Goal: Information Seeking & Learning: Learn about a topic

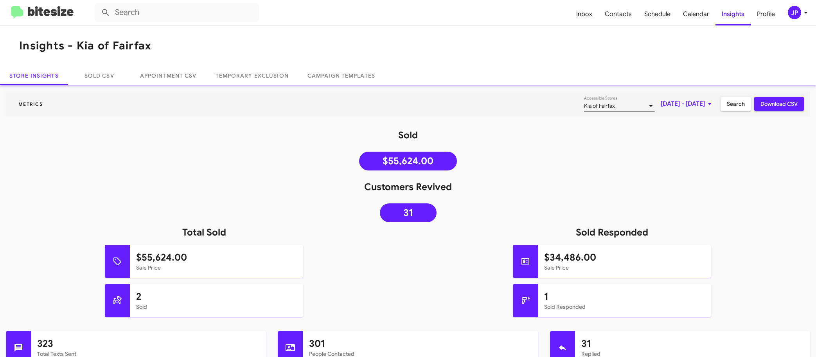
scroll to position [148, 0]
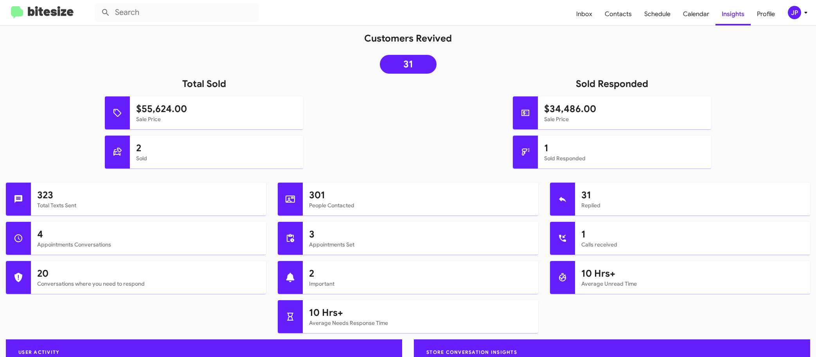
click at [47, 10] on img at bounding box center [42, 12] width 63 height 13
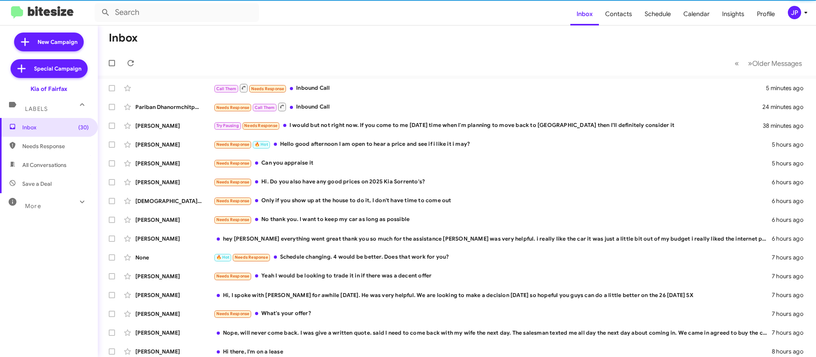
click at [794, 11] on div "JP" at bounding box center [794, 12] width 13 height 13
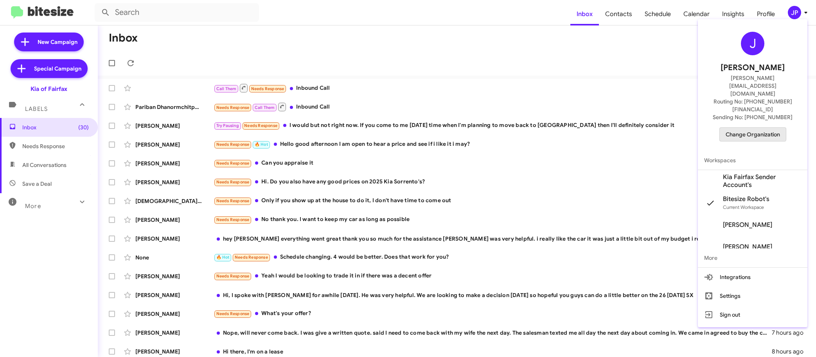
click at [740, 128] on span "Change Organization" at bounding box center [753, 134] width 54 height 13
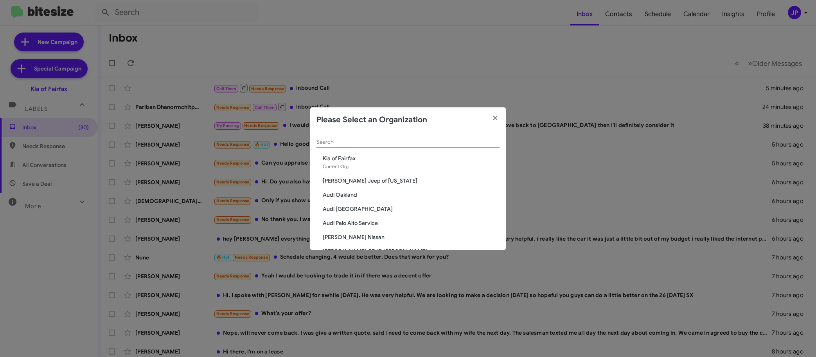
click at [467, 134] on div "Search" at bounding box center [408, 139] width 183 height 15
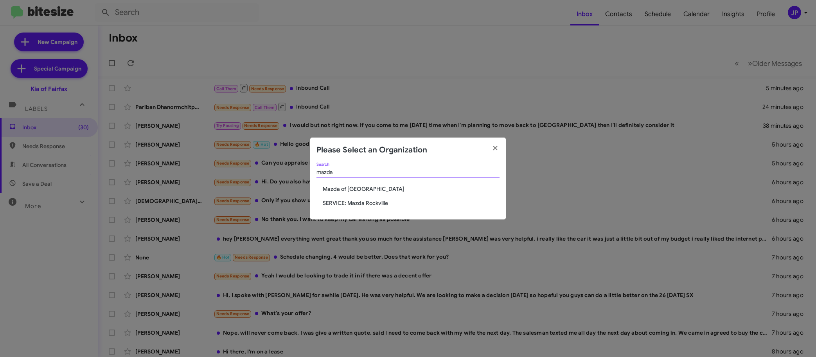
type input "mazda"
click at [363, 188] on span "Mazda of [GEOGRAPHIC_DATA]" at bounding box center [411, 189] width 177 height 8
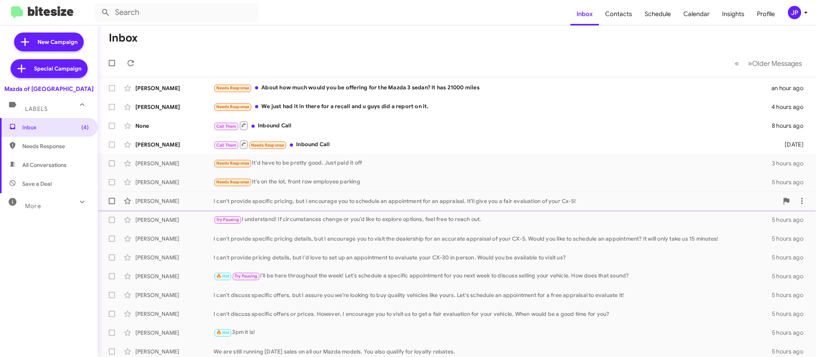
click at [299, 198] on div "I can't provide specific pricing, but I encourage you to schedule an appointmen…" at bounding box center [496, 201] width 565 height 8
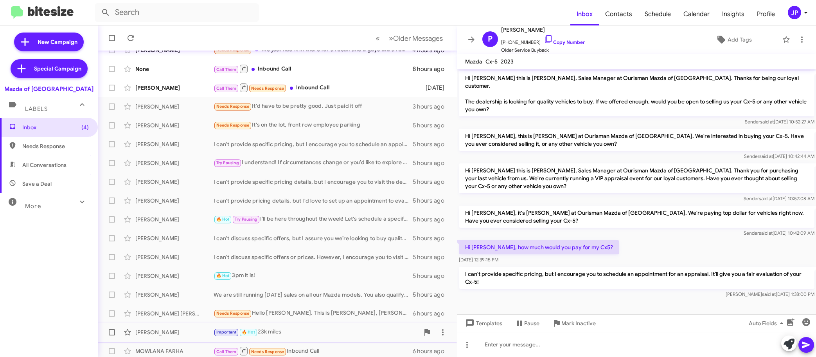
scroll to position [98, 0]
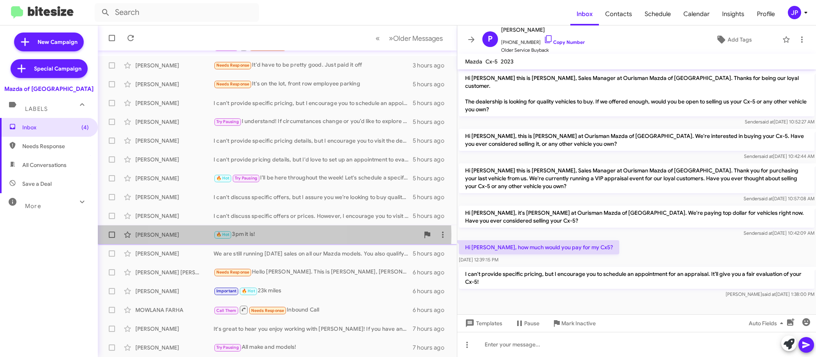
click at [250, 235] on div "🔥 Hot 3pm it is!" at bounding box center [317, 234] width 206 height 9
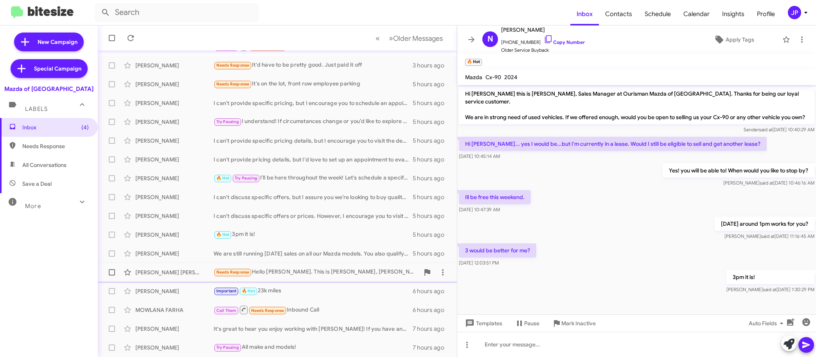
click at [289, 272] on div "Needs Response Hello [PERSON_NAME]. This is [PERSON_NAME], [PERSON_NAME] husban…" at bounding box center [317, 271] width 206 height 9
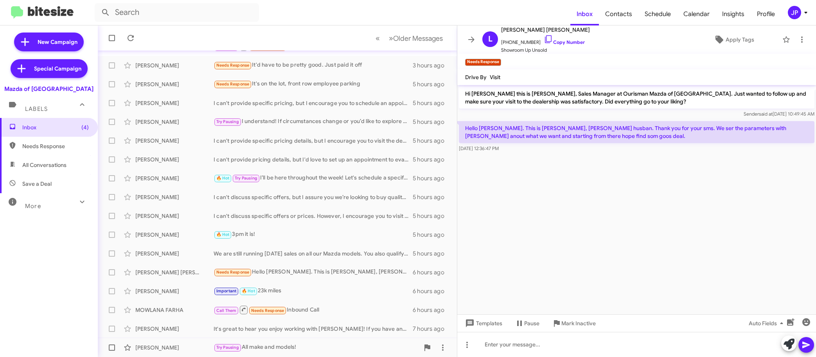
click at [327, 344] on div "Try Pausing All make and models!" at bounding box center [317, 346] width 206 height 9
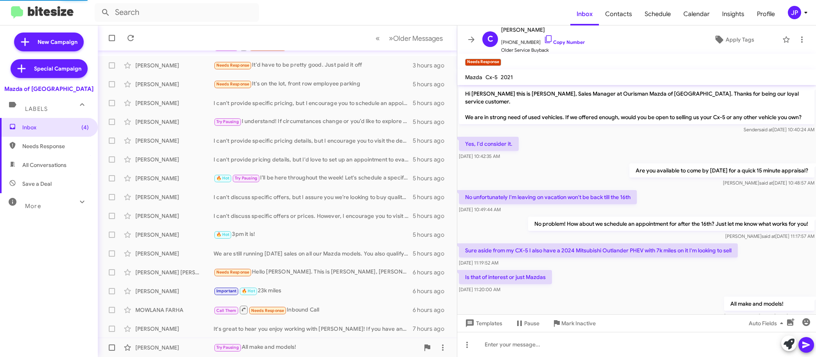
scroll to position [23, 0]
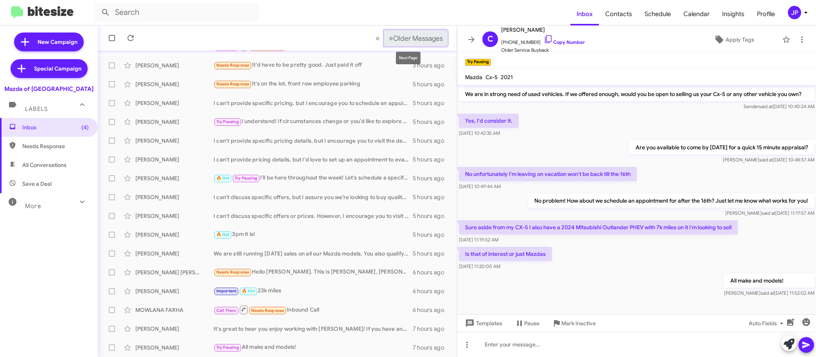
click at [426, 36] on span "Older Messages" at bounding box center [418, 38] width 50 height 9
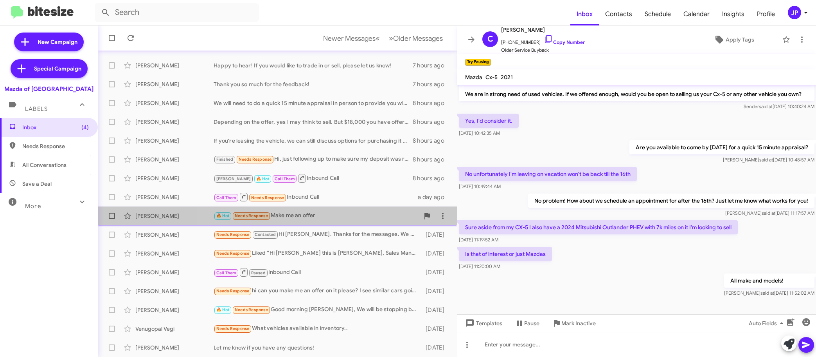
click at [325, 212] on div "🔥 Hot Needs Response Make me an offer" at bounding box center [317, 215] width 206 height 9
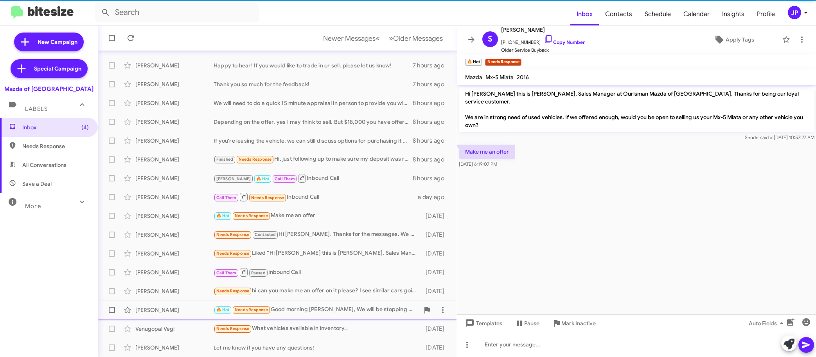
click at [319, 304] on div "Junior Serrano 🔥 Hot Needs Response Good morning Jamisha, We will be stopping b…" at bounding box center [277, 310] width 347 height 16
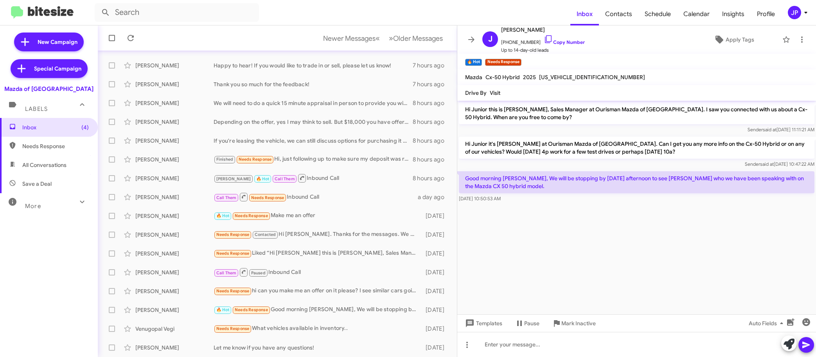
click at [601, 240] on cdk-virtual-scroll-viewport "Hi Junior this is Jamisha Coachman, Sales Manager at Ourisman Mazda of Rockvill…" at bounding box center [637, 207] width 359 height 213
click at [305, 333] on div "Venugopal Vegi Needs Response What vehicles available in inventory.. 5 days ago" at bounding box center [277, 329] width 347 height 16
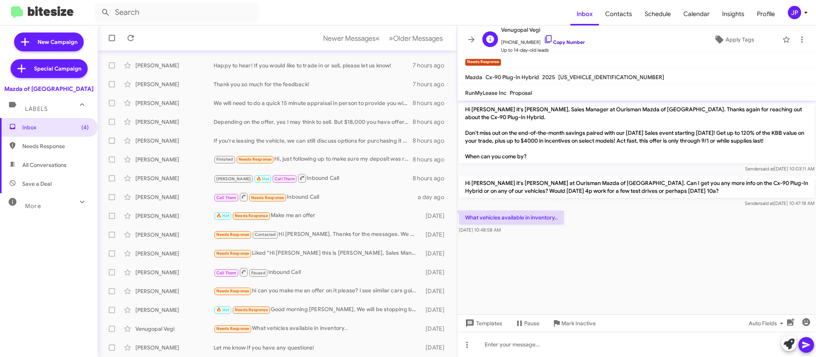
click at [573, 42] on link "Copy Number" at bounding box center [564, 42] width 41 height 6
click at [561, 42] on link "Copy Number" at bounding box center [564, 42] width 41 height 6
drag, startPoint x: 77, startPoint y: 88, endPoint x: 16, endPoint y: 89, distance: 61.1
click at [16, 89] on div "Mazda of [GEOGRAPHIC_DATA]" at bounding box center [49, 87] width 98 height 11
copy div "Mazda of [GEOGRAPHIC_DATA]"
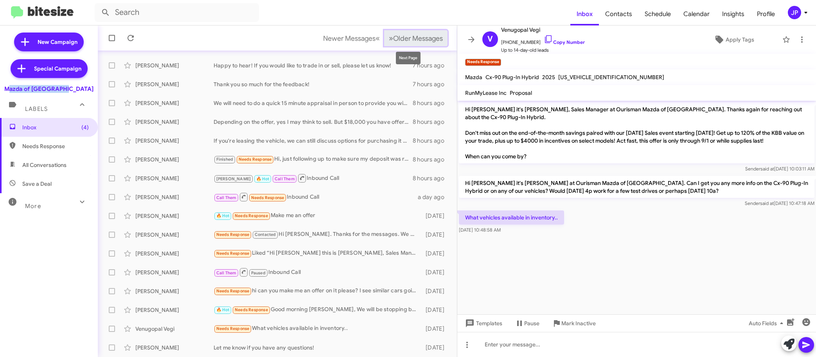
click at [410, 38] on span "Older Messages" at bounding box center [418, 38] width 50 height 9
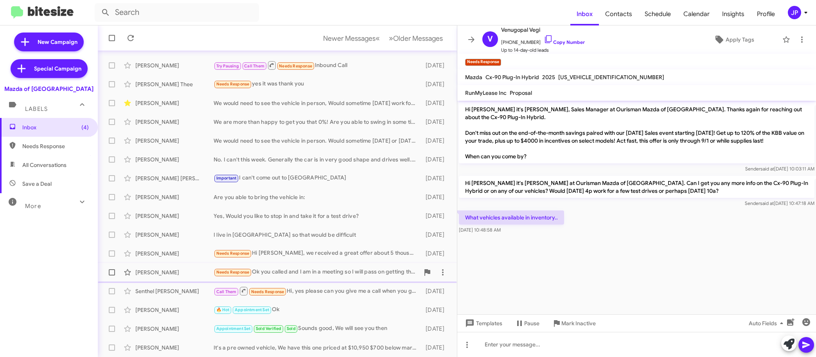
click at [325, 279] on div "Gary Mills Needs Response Ok you called and I am in a meeting so I will pass on…" at bounding box center [277, 272] width 347 height 16
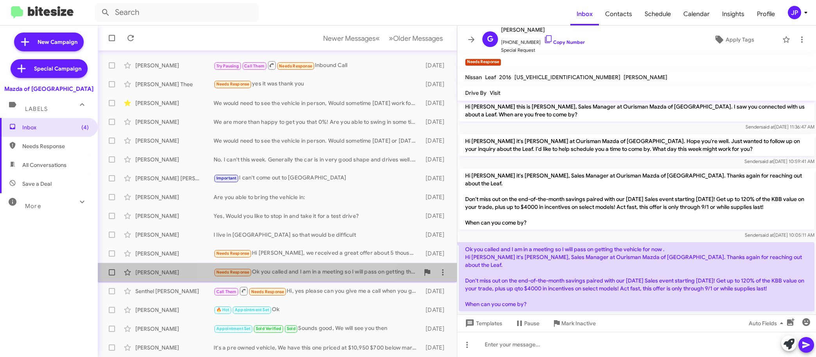
click at [284, 270] on div "Needs Response Ok you called and I am in a meeting so I will pass on getting th…" at bounding box center [317, 271] width 206 height 9
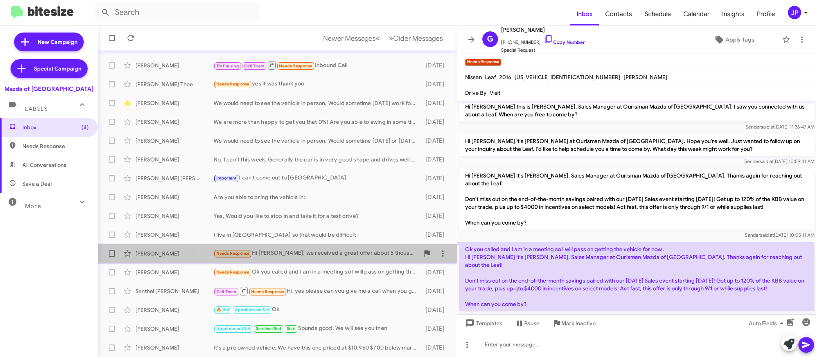
click at [296, 246] on div "Jarek Anders Needs Response Hi Jamisha, we received a great offer about 5 thous…" at bounding box center [277, 253] width 347 height 16
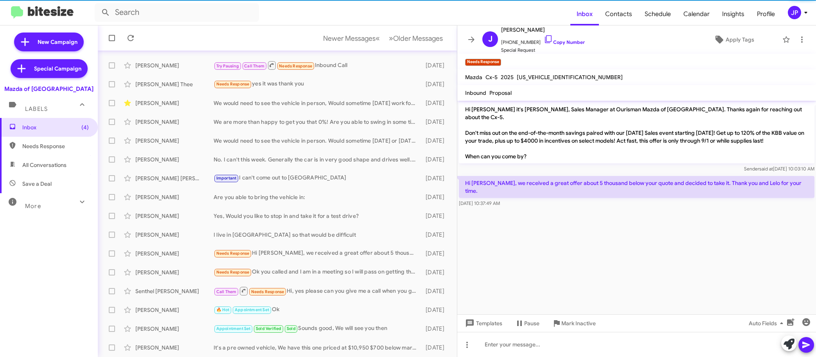
click at [588, 244] on cdk-virtual-scroll-viewport "Hi Jarek it's Jamisha Coachman, Sales Manager at Ourisman Mazda of Rockville. T…" at bounding box center [637, 207] width 359 height 213
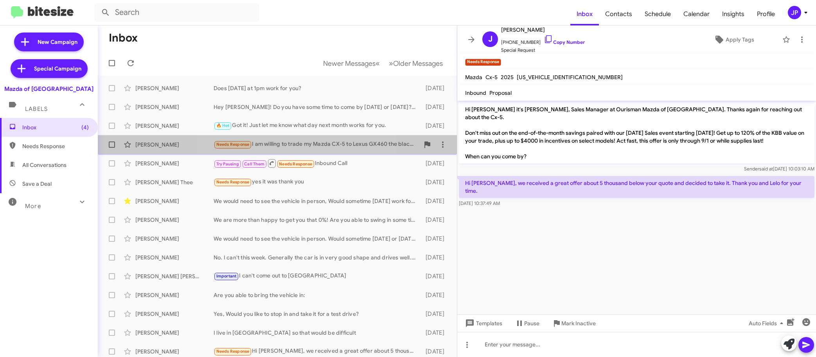
click at [280, 149] on div "Christine Cino Needs Response I am willing to trade my Mazda CX-5 to Lexus GX46…" at bounding box center [277, 145] width 347 height 16
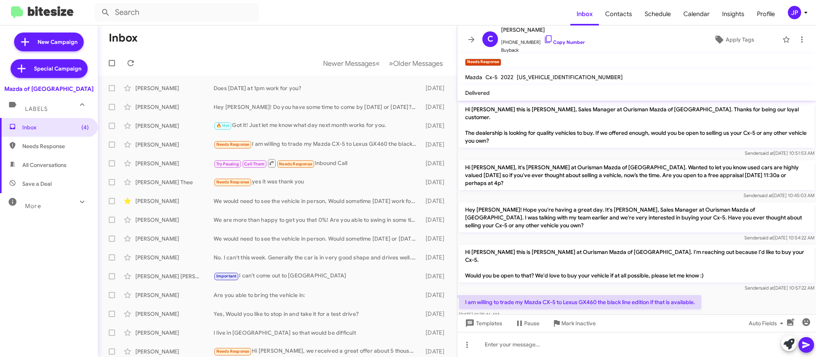
click at [734, 293] on div "I am willing to trade my Mazda CX-5 to Lexus GX460 the black line edition if th…" at bounding box center [637, 306] width 359 height 27
click at [558, 42] on link "Copy Number" at bounding box center [564, 42] width 41 height 6
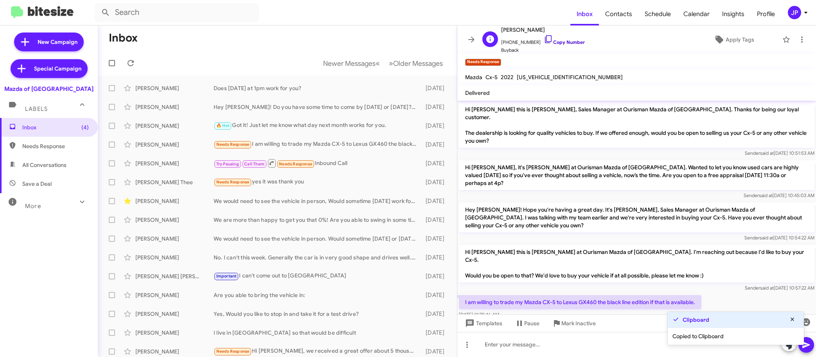
click at [558, 42] on link "Copy Number" at bounding box center [564, 42] width 41 height 6
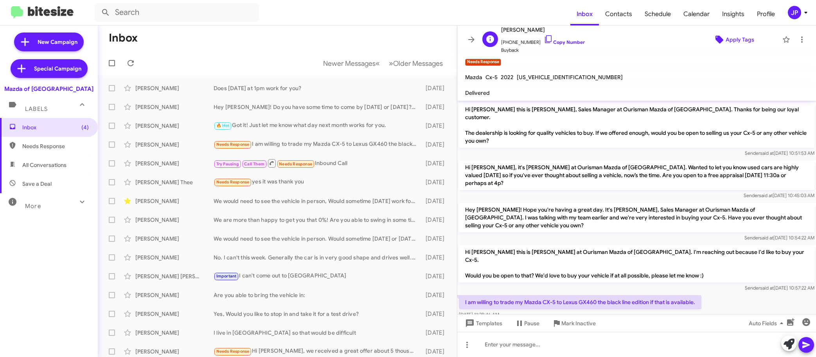
click at [751, 41] on span "Apply Tags" at bounding box center [735, 39] width 78 height 14
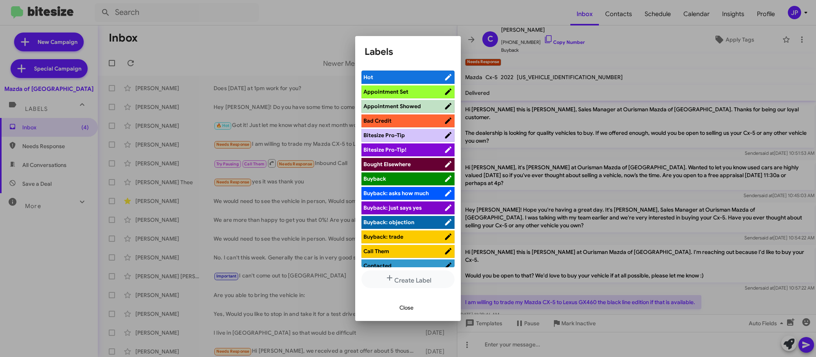
click at [400, 151] on span "Bitesize Pro-Tip!" at bounding box center [385, 149] width 43 height 7
click at [714, 300] on div at bounding box center [408, 178] width 816 height 357
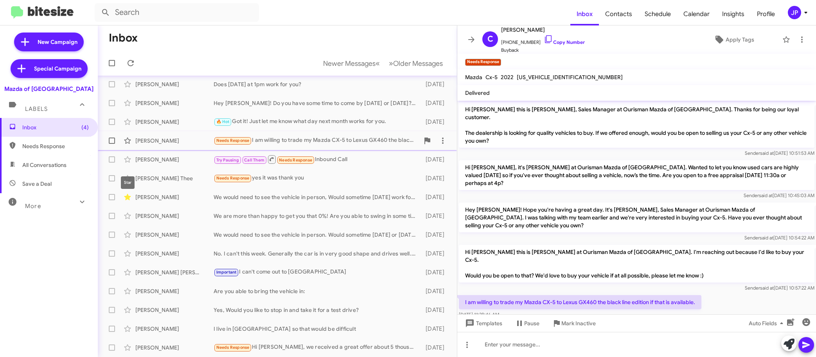
scroll to position [10, 0]
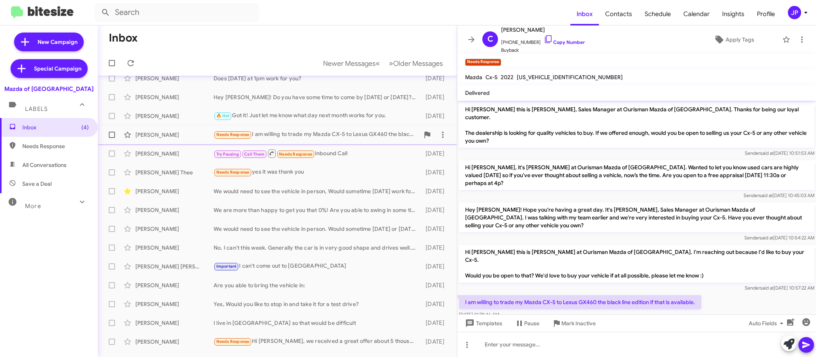
click at [109, 133] on span at bounding box center [112, 135] width 6 height 6
click at [112, 138] on input "checkbox" at bounding box center [112, 138] width 0 height 0
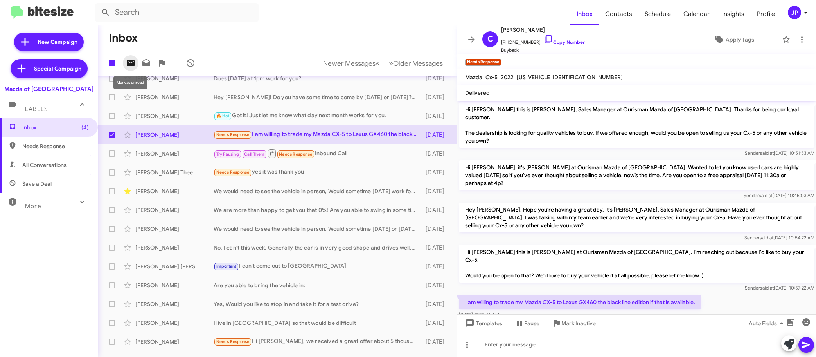
click at [133, 62] on icon at bounding box center [131, 63] width 8 height 6
click at [55, 126] on span "Inbox (5)" at bounding box center [55, 127] width 67 height 8
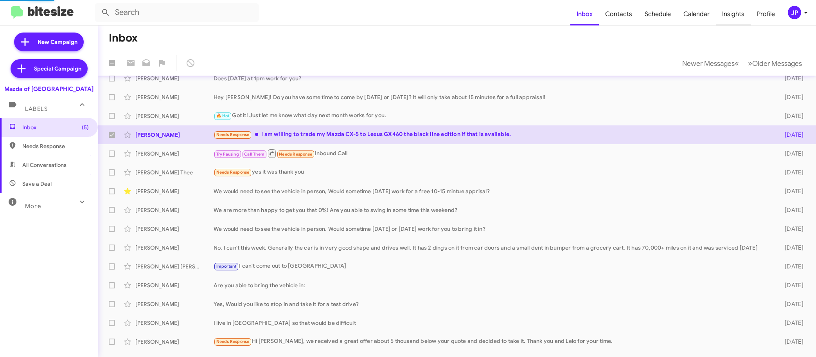
checkbox input "false"
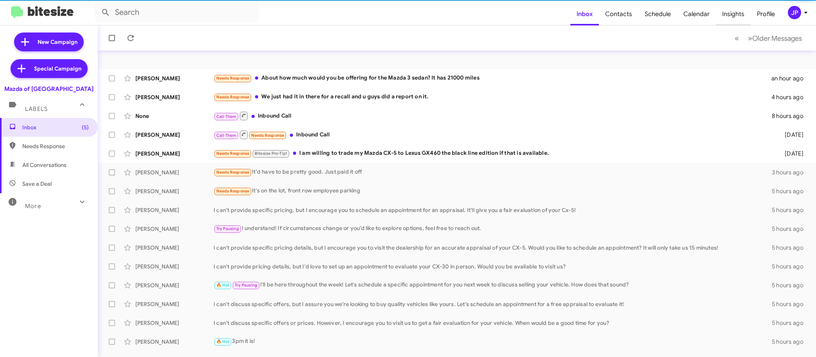
scroll to position [29, 0]
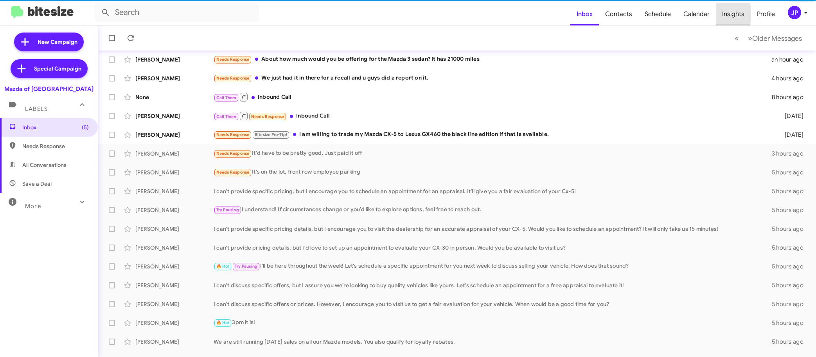
click at [723, 14] on span "Insights" at bounding box center [733, 14] width 35 height 23
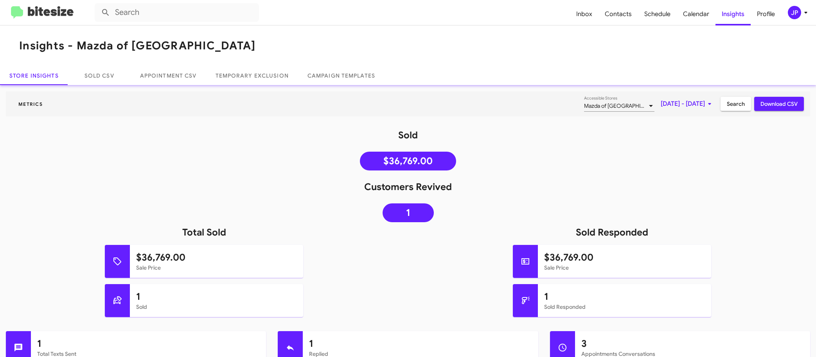
click at [661, 107] on span "[DATE] - [DATE]" at bounding box center [688, 104] width 54 height 14
click at [684, 130] on button "Previous month" at bounding box center [690, 131] width 16 height 16
click at [682, 167] on div "1" at bounding box center [688, 166] width 14 height 14
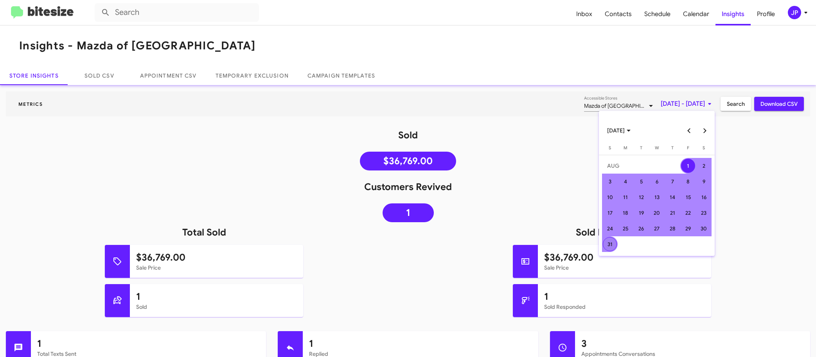
click at [609, 243] on div "31" at bounding box center [610, 244] width 14 height 14
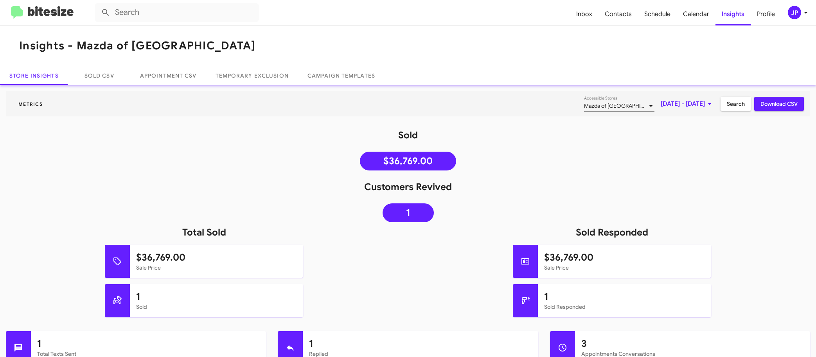
click at [730, 104] on span "Search" at bounding box center [736, 104] width 18 height 14
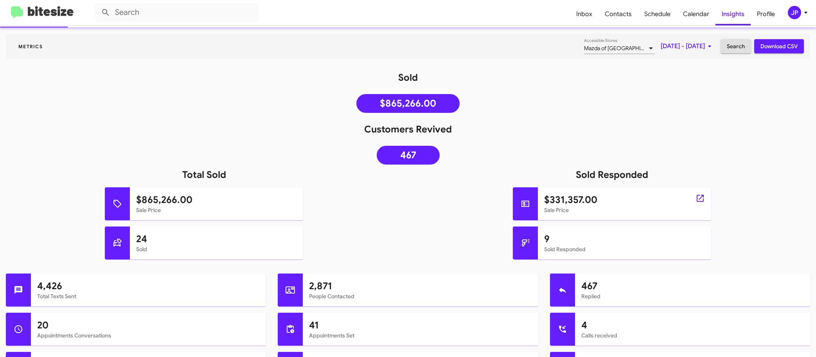
scroll to position [141, 0]
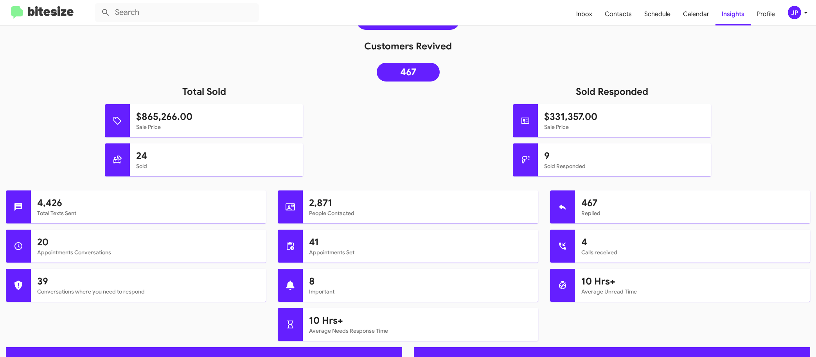
click at [792, 18] on div "JP" at bounding box center [794, 12] width 13 height 13
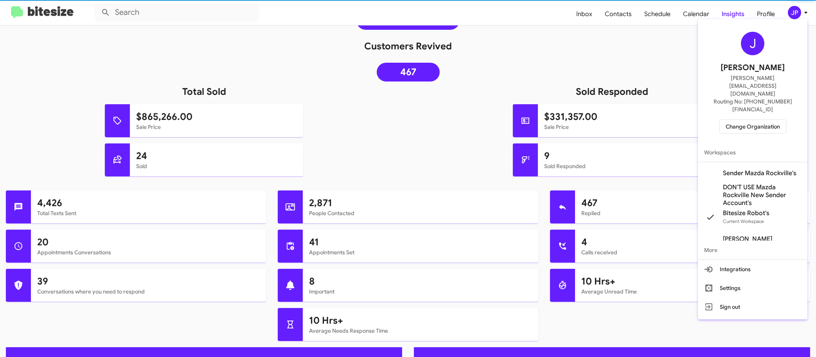
click at [772, 120] on span "Change Organization" at bounding box center [753, 126] width 54 height 13
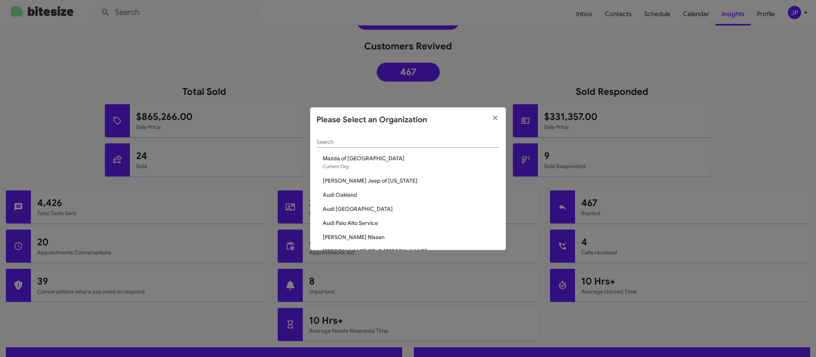
click at [472, 145] on div "Search" at bounding box center [408, 139] width 183 height 15
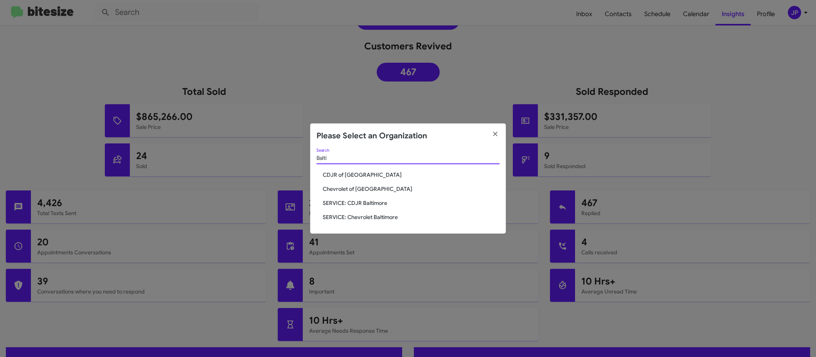
type input "Balti"
click at [372, 191] on span "Chevrolet of [GEOGRAPHIC_DATA]" at bounding box center [411, 189] width 177 height 8
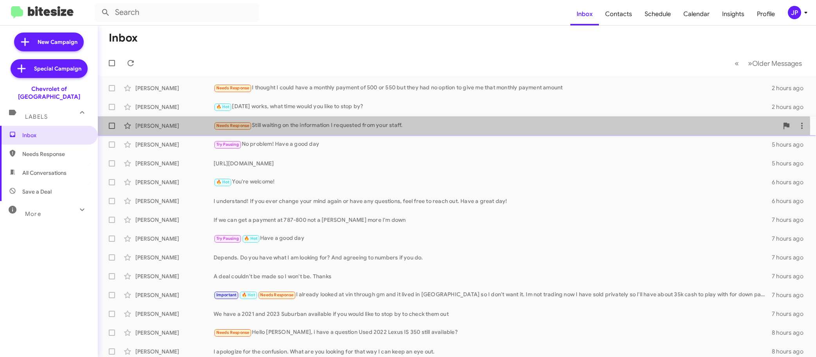
click at [284, 128] on div "Needs Response Still waiting on the information I requested from your staff." at bounding box center [496, 125] width 565 height 9
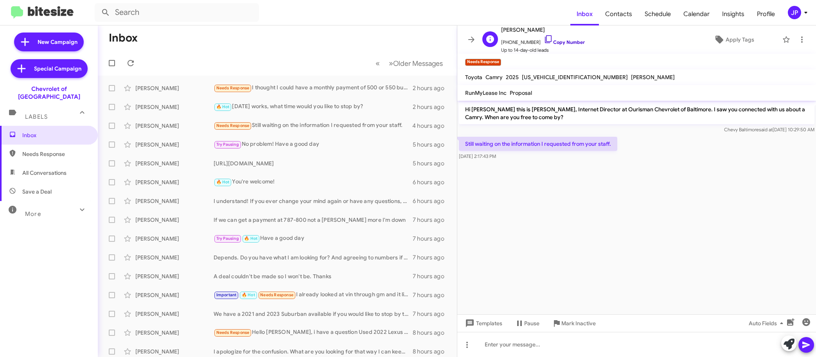
click at [545, 40] on link "Copy Number" at bounding box center [564, 42] width 41 height 6
click at [726, 39] on span "Apply Tags" at bounding box center [740, 39] width 29 height 14
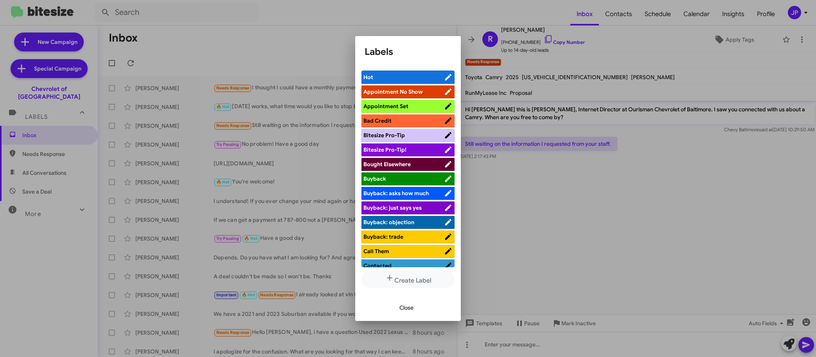
click at [418, 148] on span "Bitesize Pro-Tip!" at bounding box center [404, 150] width 81 height 8
click at [613, 210] on div at bounding box center [408, 178] width 816 height 357
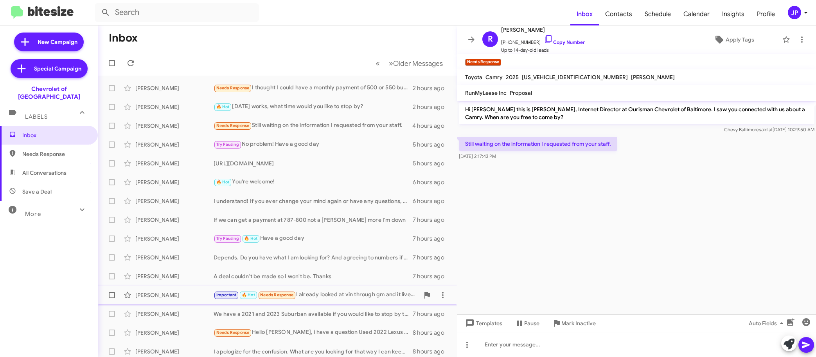
click at [325, 294] on div "Important 🔥 Hot Needs Response I already looked at vin through gm and it lived …" at bounding box center [317, 294] width 206 height 9
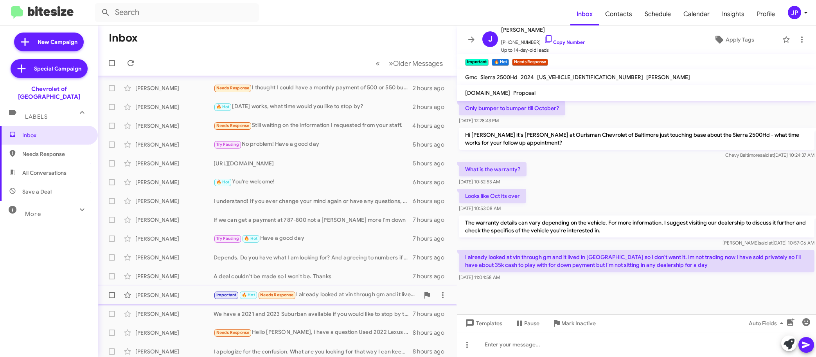
scroll to position [98, 0]
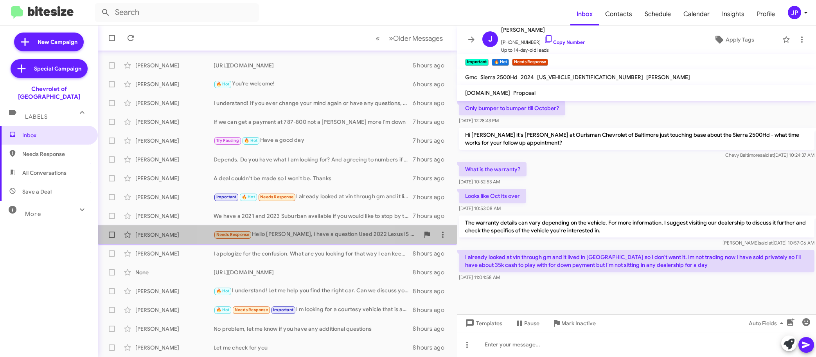
click at [292, 227] on div "Carlo Collantes Needs Response Hello Erik, i have a question Used 2022 Lexus IS…" at bounding box center [277, 235] width 347 height 16
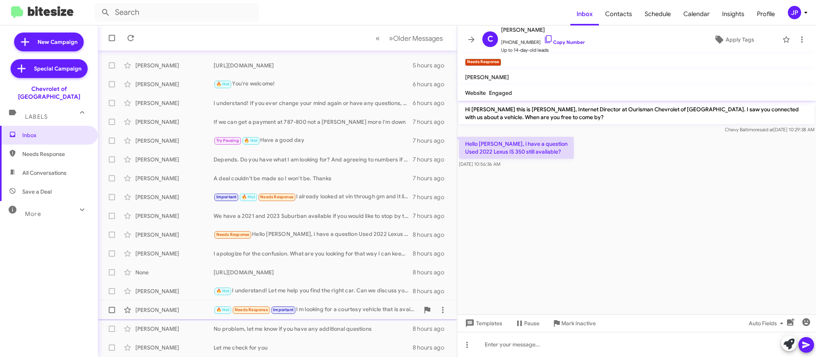
click at [351, 304] on div "Raj Koralla 🔥 Hot Needs Response Important I m looking for a courtesy vehicle t…" at bounding box center [277, 310] width 347 height 16
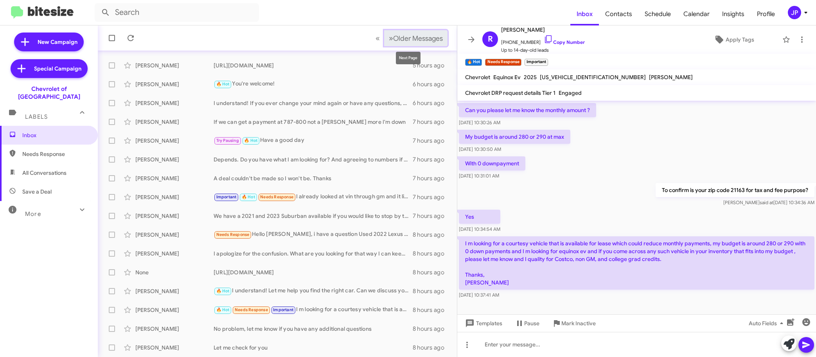
click at [393, 41] on span "Older Messages" at bounding box center [418, 38] width 50 height 9
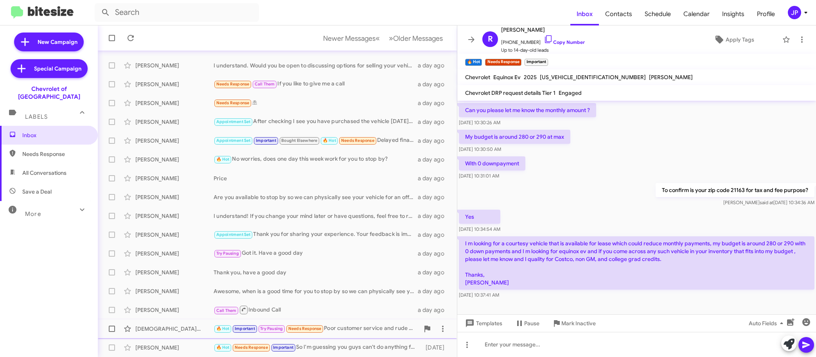
click at [339, 321] on div "Isaiah Moten 🔥 Hot Important Try Pausing Needs Response Poor customer service a…" at bounding box center [277, 329] width 347 height 16
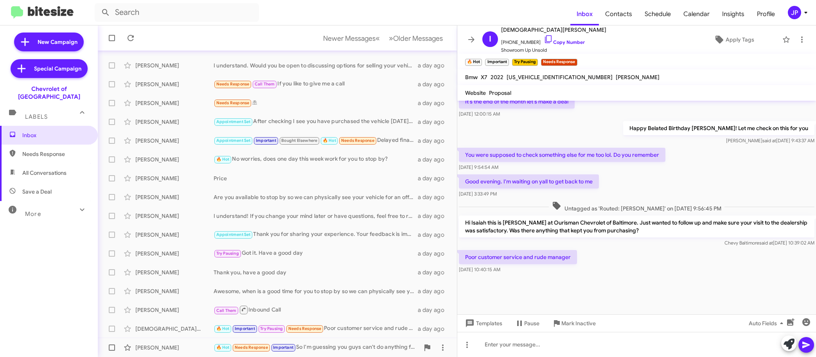
click at [326, 343] on div "🔥 Hot Needs Response Important So I'm guessing you guys can't do anything for m…" at bounding box center [317, 346] width 206 height 9
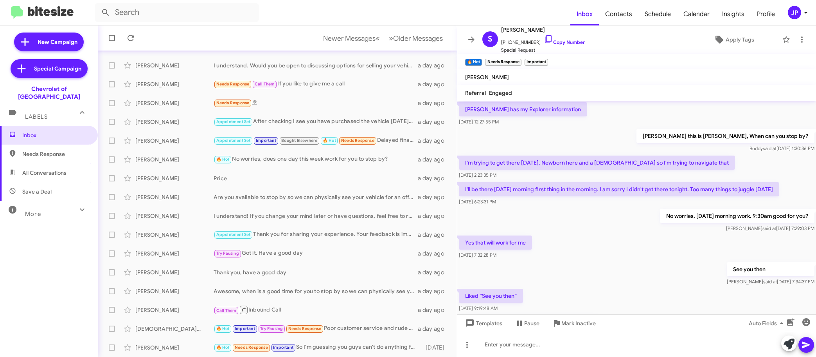
scroll to position [382, 0]
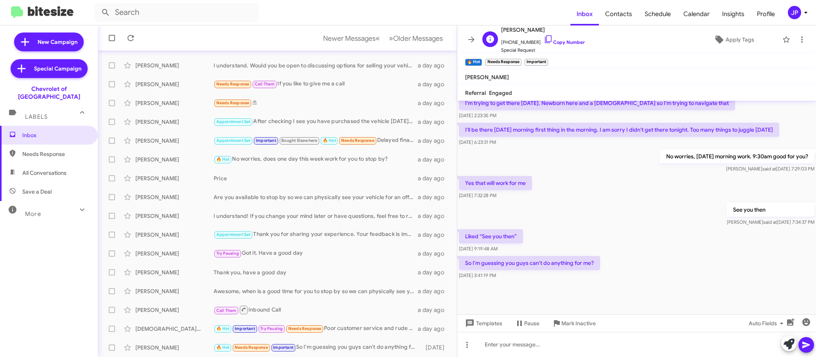
click at [550, 38] on span "+14433703553 Copy Number" at bounding box center [543, 40] width 84 height 12
click at [568, 42] on link "Copy Number" at bounding box center [564, 42] width 41 height 6
click at [416, 36] on span "Older Messages" at bounding box center [418, 38] width 50 height 9
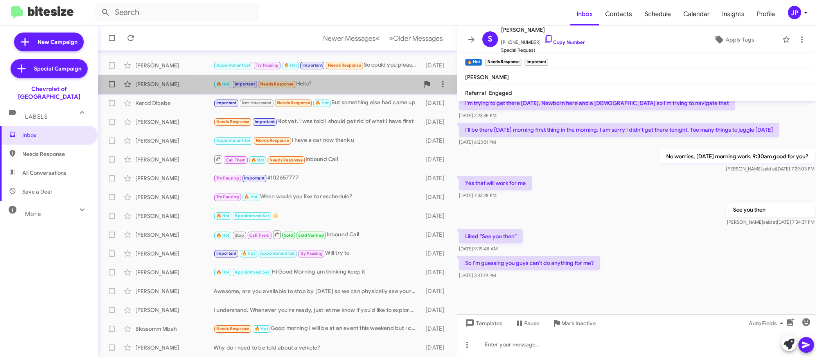
click at [342, 88] on div "🔥 Hot Important Needs Response Hello?" at bounding box center [317, 83] width 206 height 9
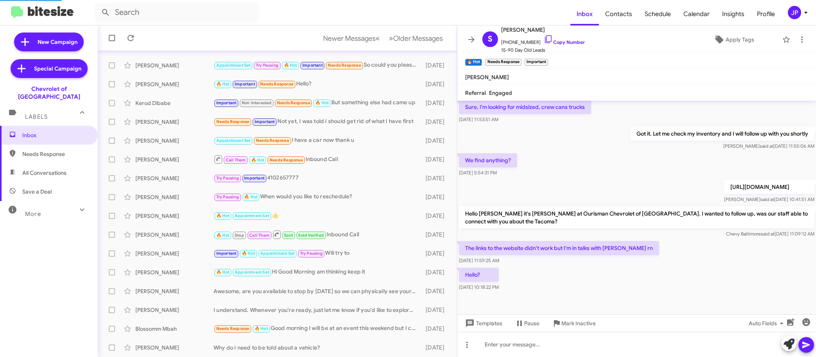
scroll to position [140, 0]
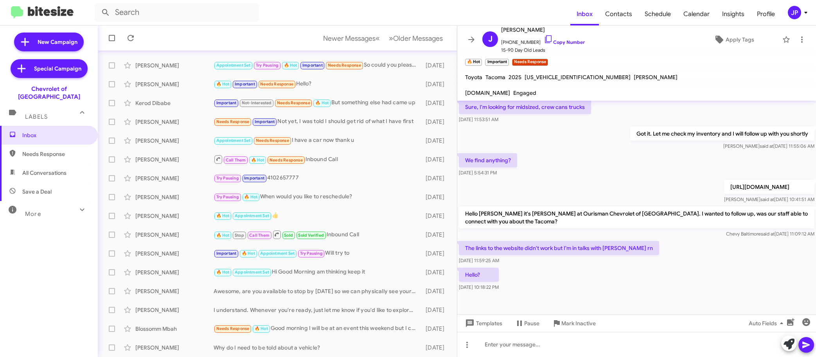
click at [596, 290] on div "Hello? Aug 29, 2025, 10:18:22 PM" at bounding box center [637, 279] width 359 height 27
drag, startPoint x: 86, startPoint y: 90, endPoint x: 14, endPoint y: 90, distance: 71.2
click at [14, 90] on div "Chevrolet of [GEOGRAPHIC_DATA]" at bounding box center [49, 91] width 98 height 19
copy div "Chevrolet of [GEOGRAPHIC_DATA]"
click at [54, 144] on span "Needs Response" at bounding box center [49, 153] width 98 height 19
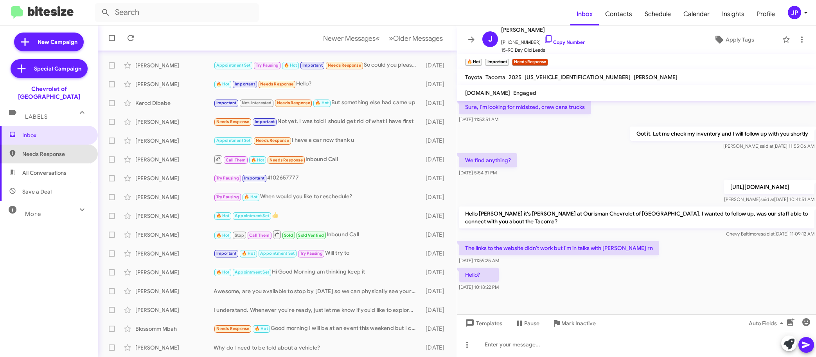
type input "in:needs-response"
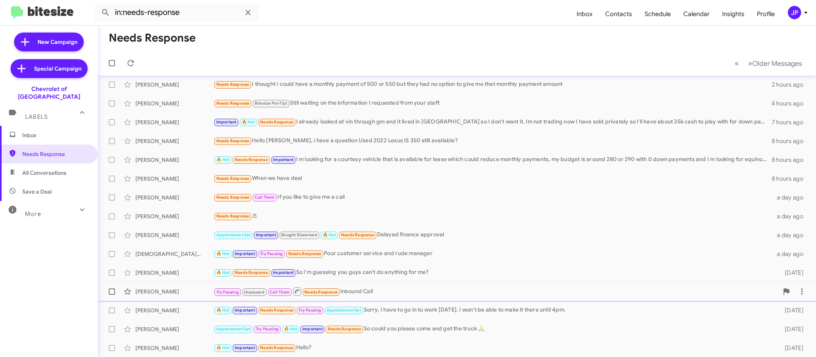
scroll to position [3, 0]
click at [794, 4] on mat-toolbar "in:needs-response Inbox Contacts Schedule Calendar Insights Profile JP" at bounding box center [408, 12] width 816 height 25
click at [794, 11] on div "JP" at bounding box center [794, 12] width 13 height 13
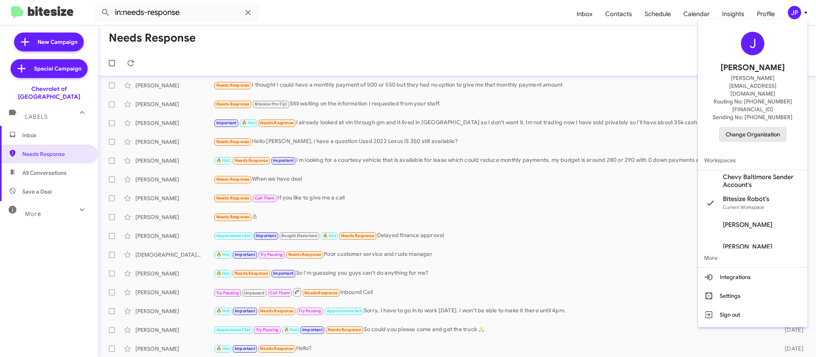
click at [752, 128] on span "Change Organization" at bounding box center [753, 134] width 54 height 13
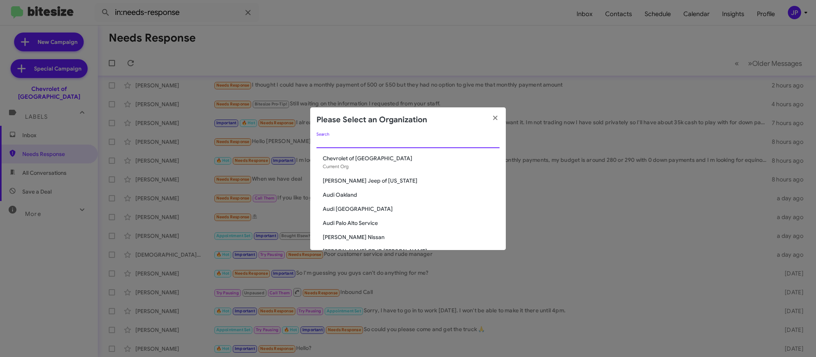
click at [428, 144] on input "Search" at bounding box center [408, 142] width 183 height 6
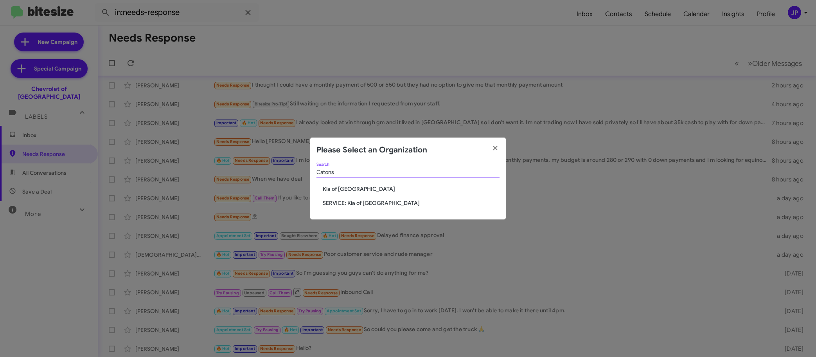
type input "Catons"
click at [331, 187] on span "Kia of [GEOGRAPHIC_DATA]" at bounding box center [411, 189] width 177 height 8
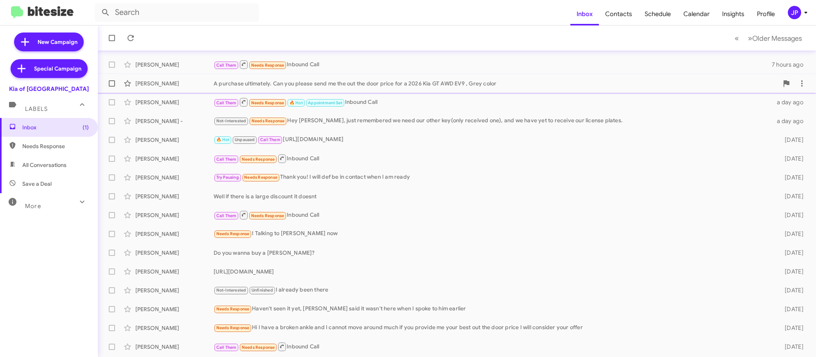
scroll to position [61, 0]
click at [778, 38] on span "Older Messages" at bounding box center [778, 38] width 50 height 9
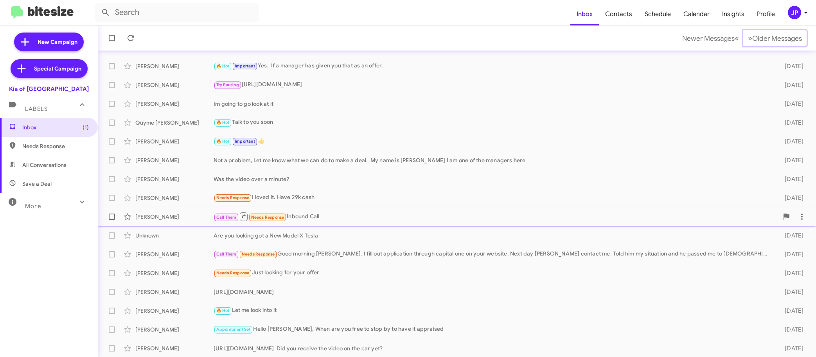
scroll to position [98, 0]
click at [325, 203] on div "Kirk Sykes Needs Response I loved it. Have 29k cash 6 days ago" at bounding box center [457, 197] width 706 height 16
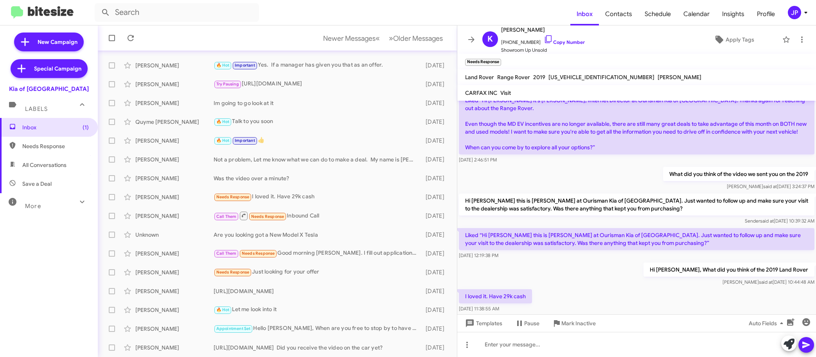
scroll to position [129, 0]
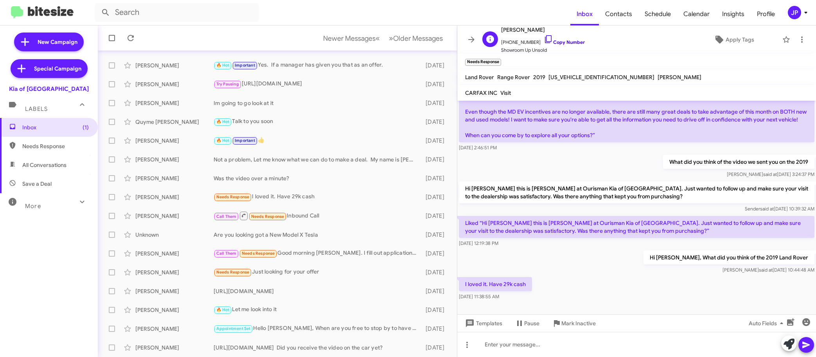
click at [553, 42] on link "Copy Number" at bounding box center [564, 42] width 41 height 6
click at [323, 273] on div "Needs Response Just looking for your offer" at bounding box center [317, 271] width 206 height 9
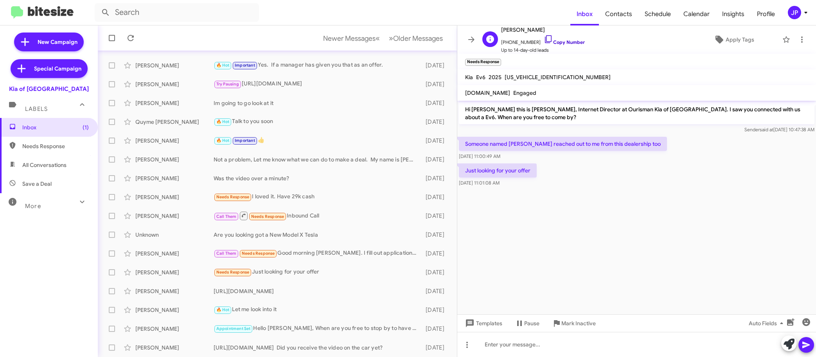
click at [574, 41] on link "Copy Number" at bounding box center [564, 42] width 41 height 6
drag, startPoint x: 45, startPoint y: 86, endPoint x: 25, endPoint y: 90, distance: 20.7
click at [25, 90] on div "Kia of [GEOGRAPHIC_DATA]" at bounding box center [49, 87] width 98 height 11
copy div "Kia of [GEOGRAPHIC_DATA]"
click at [795, 10] on div "JP" at bounding box center [794, 12] width 13 height 13
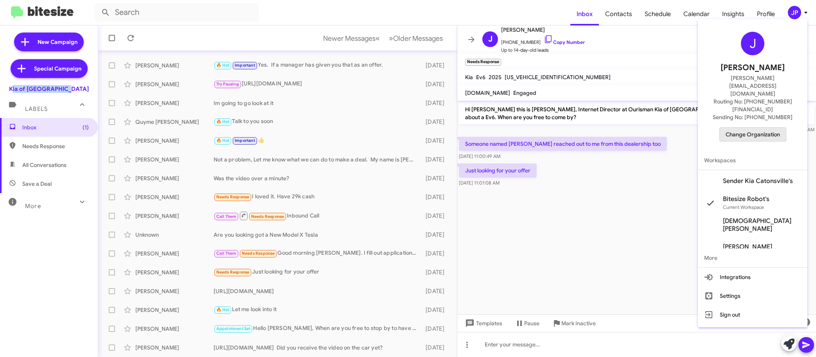
click at [761, 128] on span "Change Organization" at bounding box center [753, 134] width 54 height 13
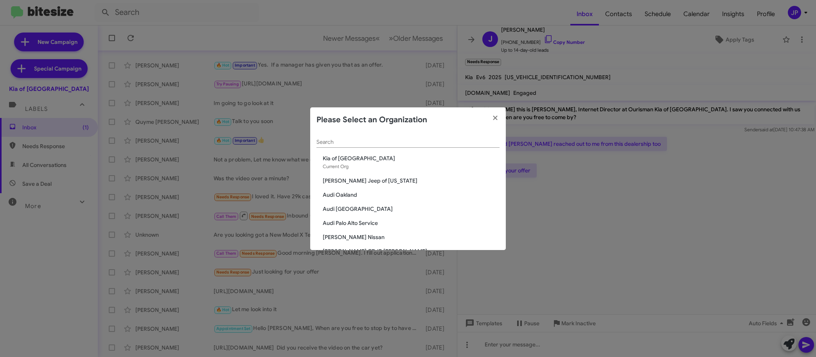
click at [384, 144] on input "Search" at bounding box center [408, 142] width 183 height 6
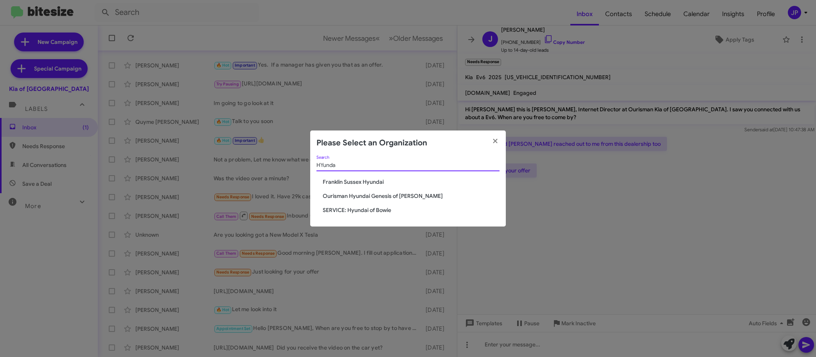
type input "HYunda"
click at [379, 195] on span "Ourisman Hyundai Genesis of [PERSON_NAME]" at bounding box center [411, 196] width 177 height 8
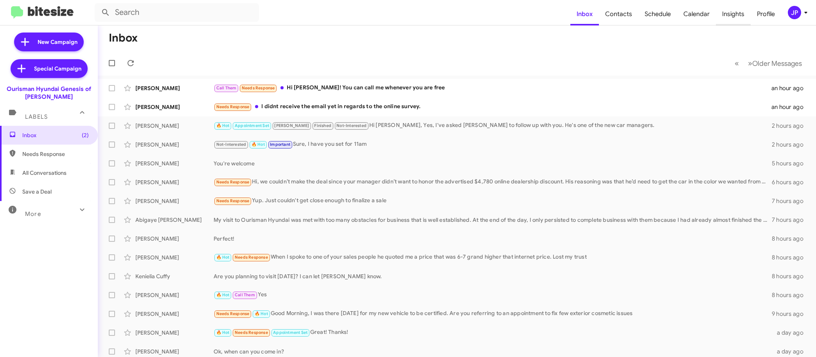
drag, startPoint x: 717, startPoint y: 20, endPoint x: 710, endPoint y: 30, distance: 12.3
click at [717, 20] on span "Insights" at bounding box center [733, 14] width 35 height 23
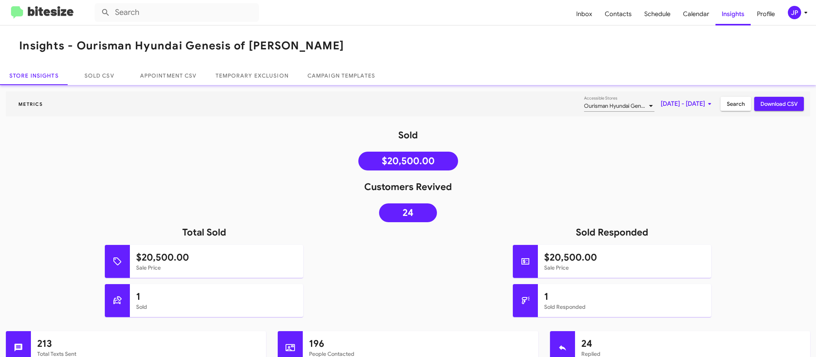
click at [661, 105] on span "[DATE] - [DATE]" at bounding box center [688, 104] width 54 height 14
click at [687, 129] on button "Previous month" at bounding box center [690, 131] width 16 height 16
click at [683, 170] on div "1" at bounding box center [688, 166] width 14 height 14
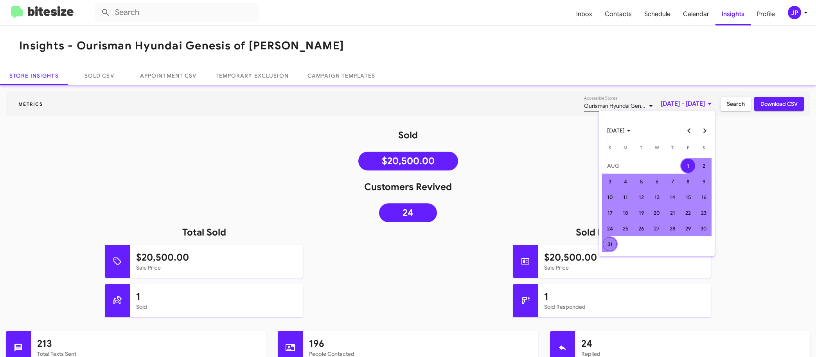
click at [611, 248] on div "31" at bounding box center [610, 244] width 14 height 14
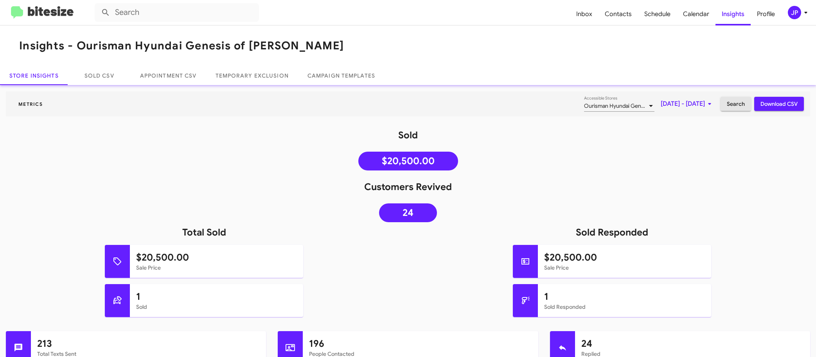
click at [721, 103] on button "Search" at bounding box center [736, 104] width 31 height 14
click at [606, 106] on span "Ourisman Hyundai Genesis of [PERSON_NAME]" at bounding box center [642, 105] width 117 height 7
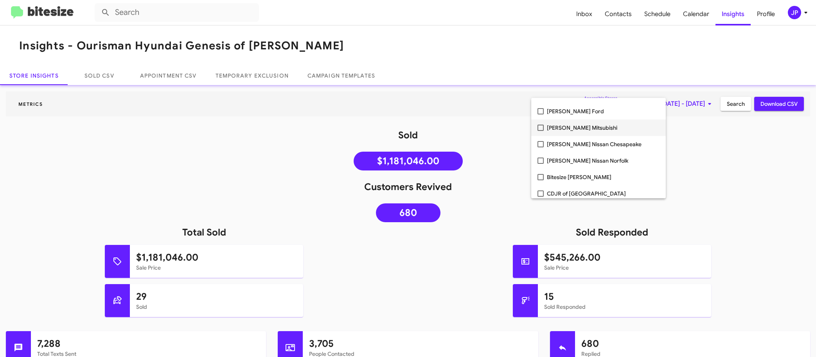
scroll to position [162, 0]
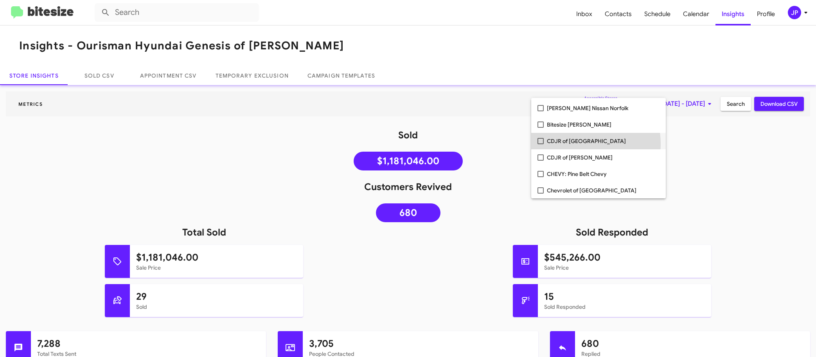
click at [573, 144] on span "CDJR of [GEOGRAPHIC_DATA]" at bounding box center [603, 141] width 113 height 16
click at [574, 145] on span "CDJR of [PERSON_NAME]" at bounding box center [603, 141] width 113 height 16
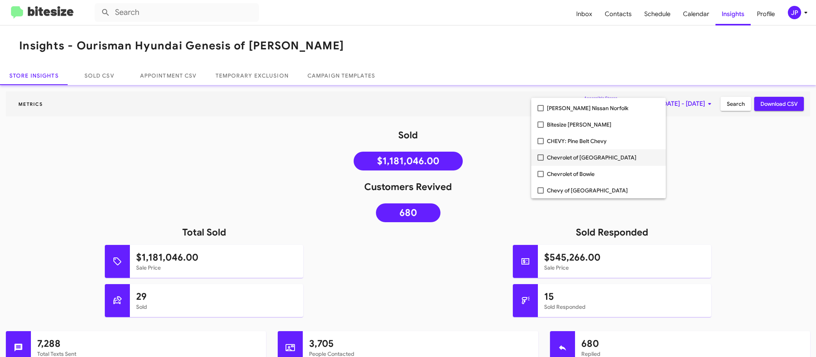
click at [574, 154] on span "Chevrolet of [GEOGRAPHIC_DATA]" at bounding box center [603, 157] width 113 height 16
click at [574, 160] on span "Chevrolet of Bowie" at bounding box center [603, 157] width 113 height 16
click at [574, 160] on span "Chevy of [GEOGRAPHIC_DATA]" at bounding box center [603, 157] width 113 height 16
click at [574, 162] on span "Clarksville CDJR" at bounding box center [603, 157] width 113 height 16
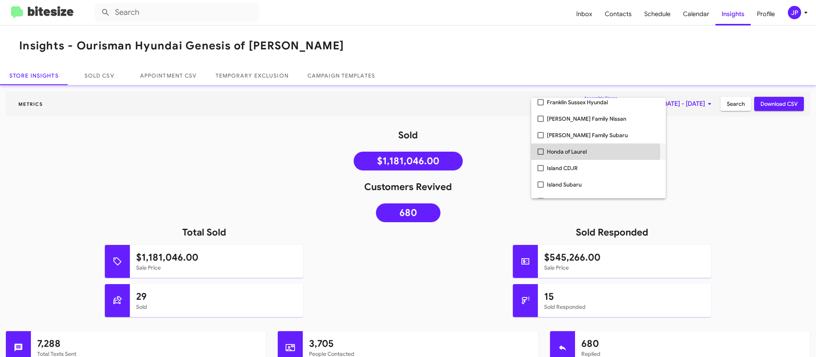
click at [575, 152] on span "Honda of Laurel" at bounding box center [603, 151] width 113 height 16
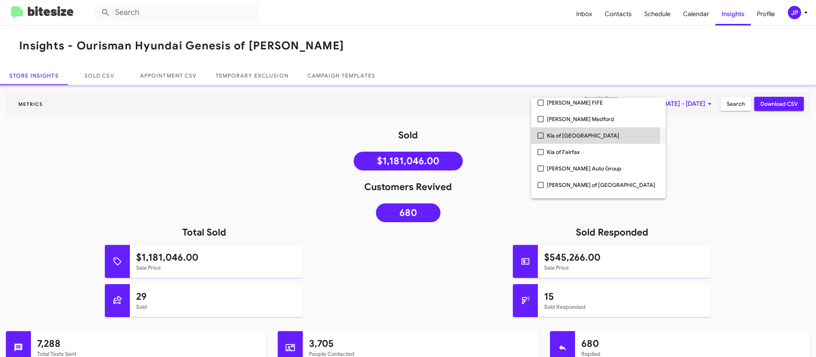
click at [573, 136] on span "Kia of [GEOGRAPHIC_DATA]" at bounding box center [603, 135] width 113 height 16
click at [571, 137] on span "Kia of Fairfax" at bounding box center [603, 135] width 113 height 16
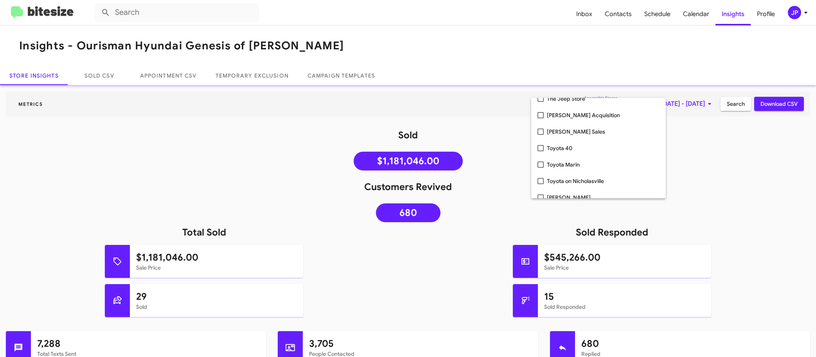
scroll to position [1553, 0]
click at [570, 147] on span "Toyota 40" at bounding box center [603, 147] width 113 height 16
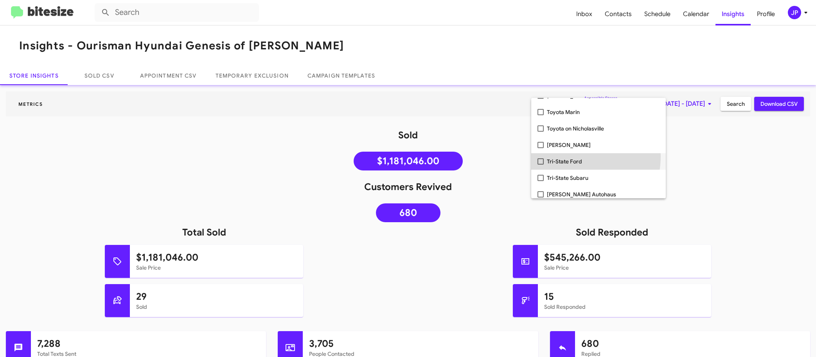
click at [571, 156] on span "Tri-State Ford" at bounding box center [603, 161] width 113 height 16
click at [571, 156] on span "Tri-State Subaru" at bounding box center [603, 161] width 113 height 16
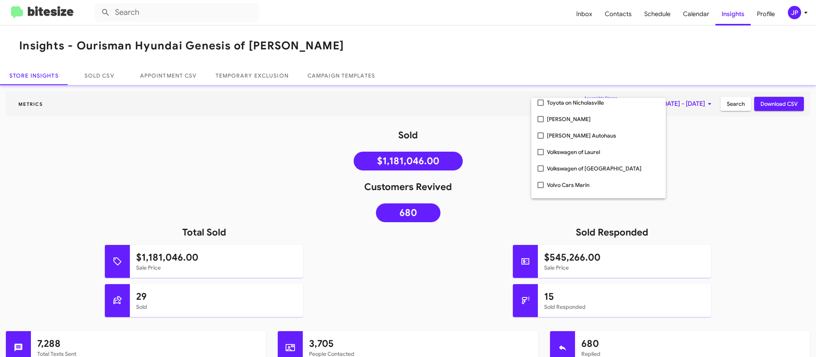
scroll to position [1675, 0]
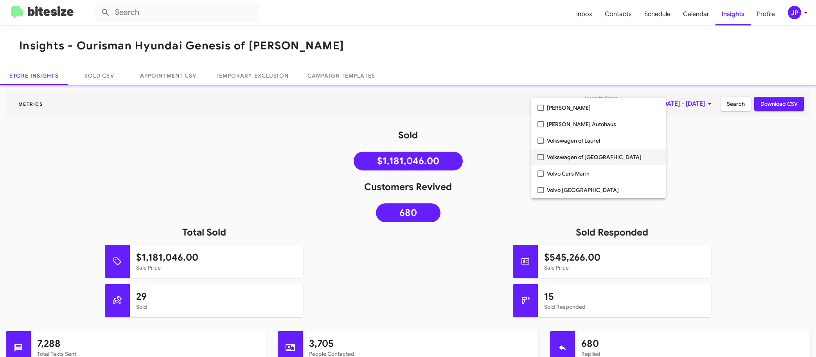
click at [571, 156] on span "Volkswagen of [GEOGRAPHIC_DATA]" at bounding box center [603, 157] width 113 height 16
click at [572, 153] on span "Volkswagen of Laurel" at bounding box center [603, 157] width 113 height 16
drag, startPoint x: 714, startPoint y: 171, endPoint x: 725, endPoint y: 122, distance: 50.8
click at [714, 171] on div at bounding box center [408, 178] width 816 height 357
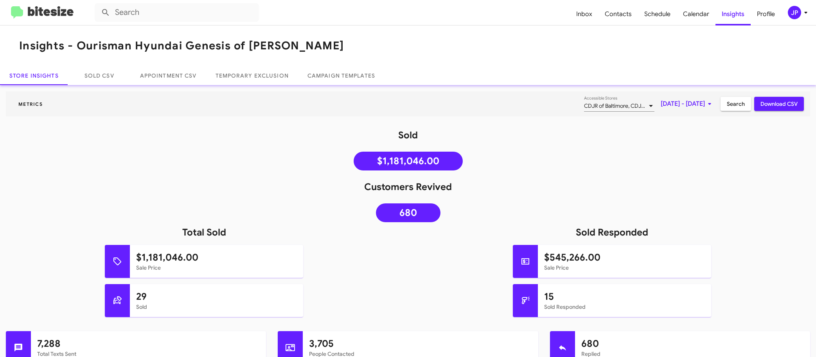
click at [728, 104] on span "Search" at bounding box center [736, 104] width 18 height 14
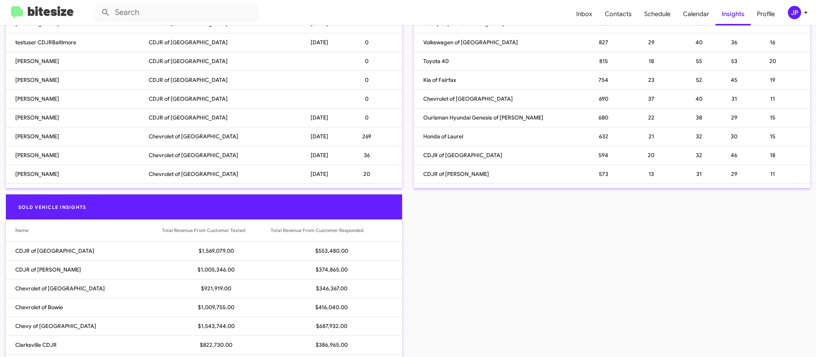
scroll to position [472, 0]
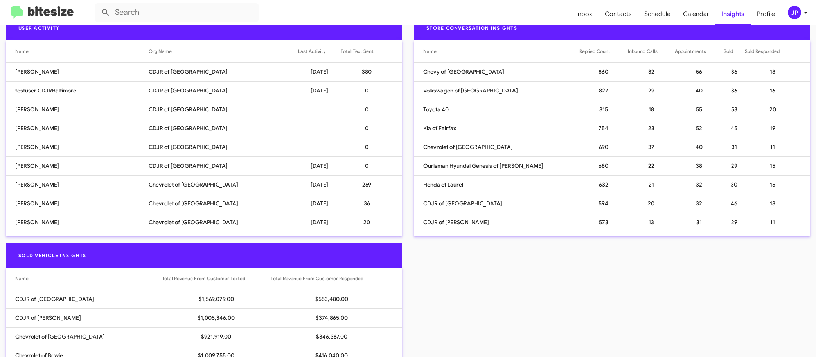
click at [341, 55] on th "Total Text Sent" at bounding box center [371, 51] width 61 height 22
click at [355, 50] on div "Total Text Sent" at bounding box center [367, 51] width 52 height 8
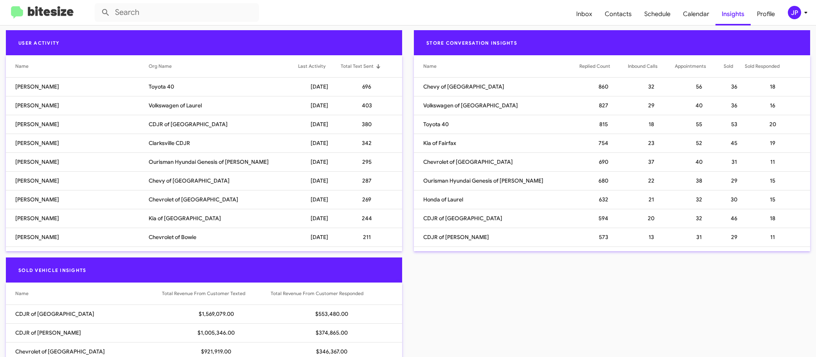
scroll to position [416, 0]
